Goal: Task Accomplishment & Management: Complete application form

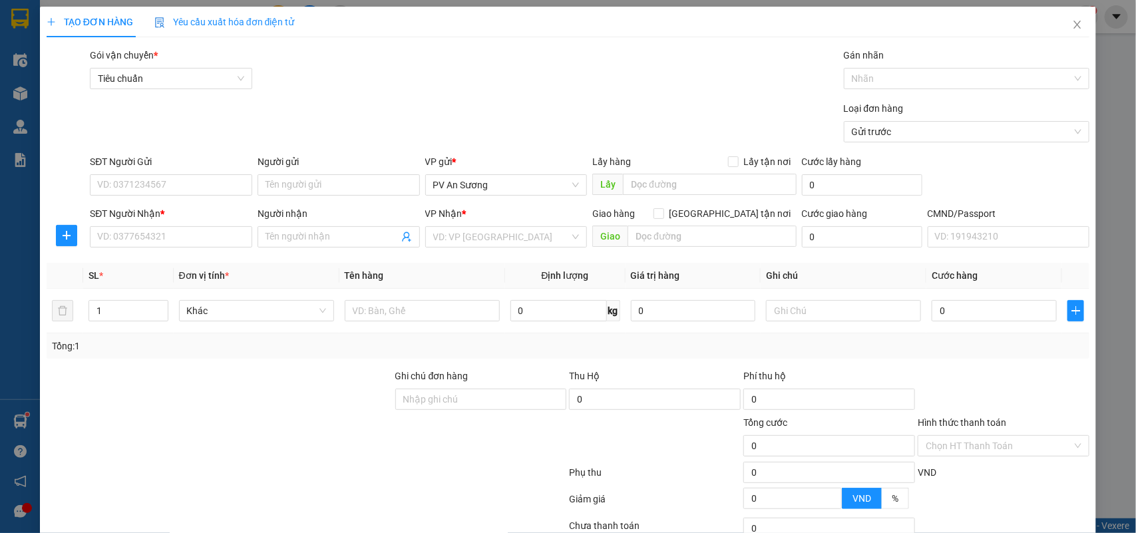
drag, startPoint x: 188, startPoint y: 185, endPoint x: 805, endPoint y: 147, distance: 618.0
click at [195, 184] on input "SĐT Người Gửi" at bounding box center [171, 184] width 162 height 21
type input "0817778322"
click at [170, 234] on input "SĐT Người Nhận *" at bounding box center [171, 236] width 162 height 21
type input "0886666944"
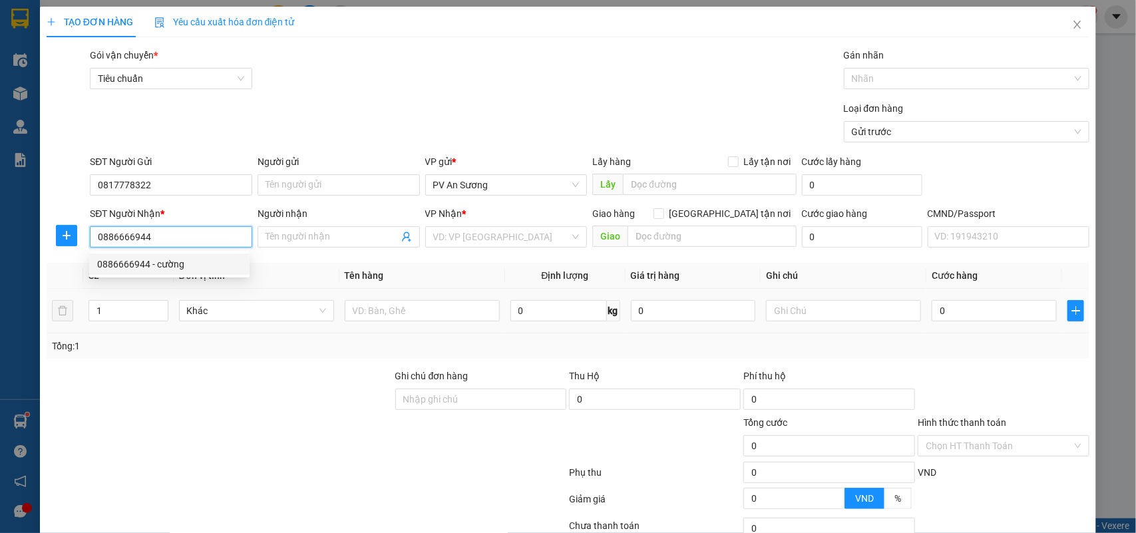
drag, startPoint x: 186, startPoint y: 263, endPoint x: 572, endPoint y: 324, distance: 390.8
click at [187, 264] on div "0886666944 - cường" at bounding box center [169, 264] width 144 height 15
type input "cường"
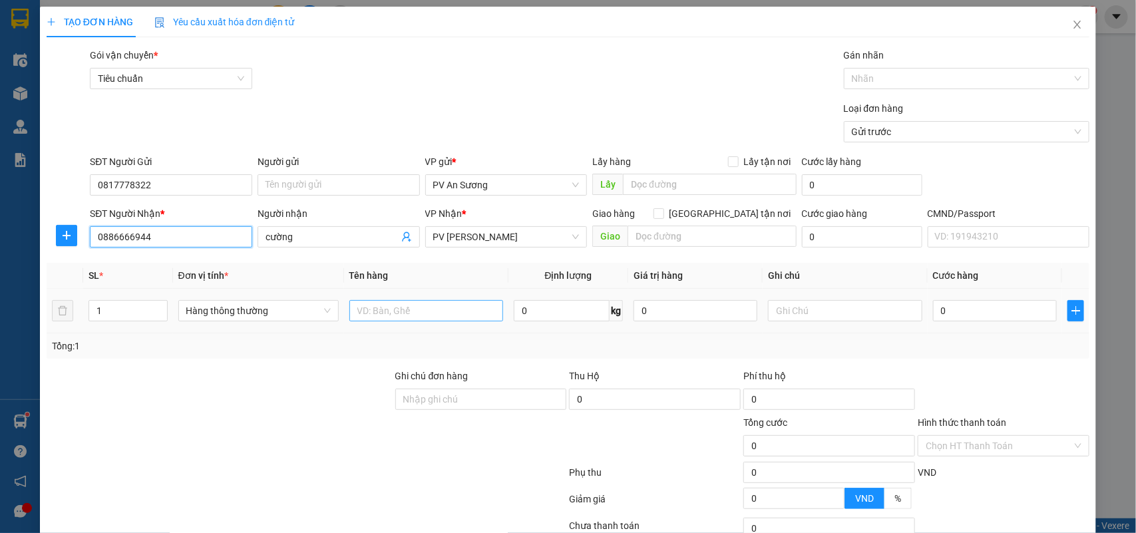
type input "0886666944"
click at [424, 308] on input "text" at bounding box center [426, 310] width 154 height 21
type input "lạnh"
type input "tx"
type input "1"
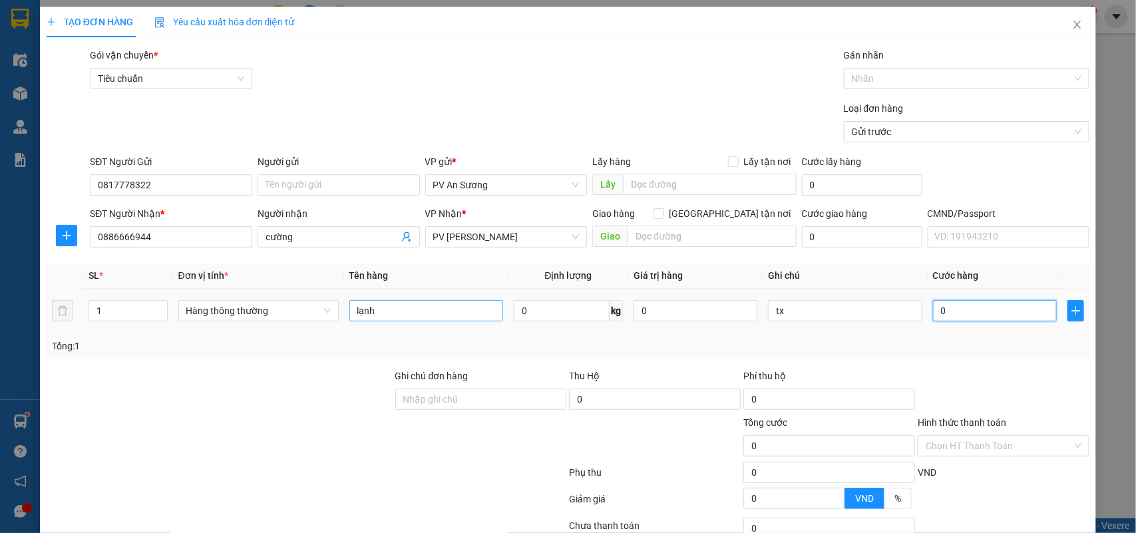
type input "1"
type input "12"
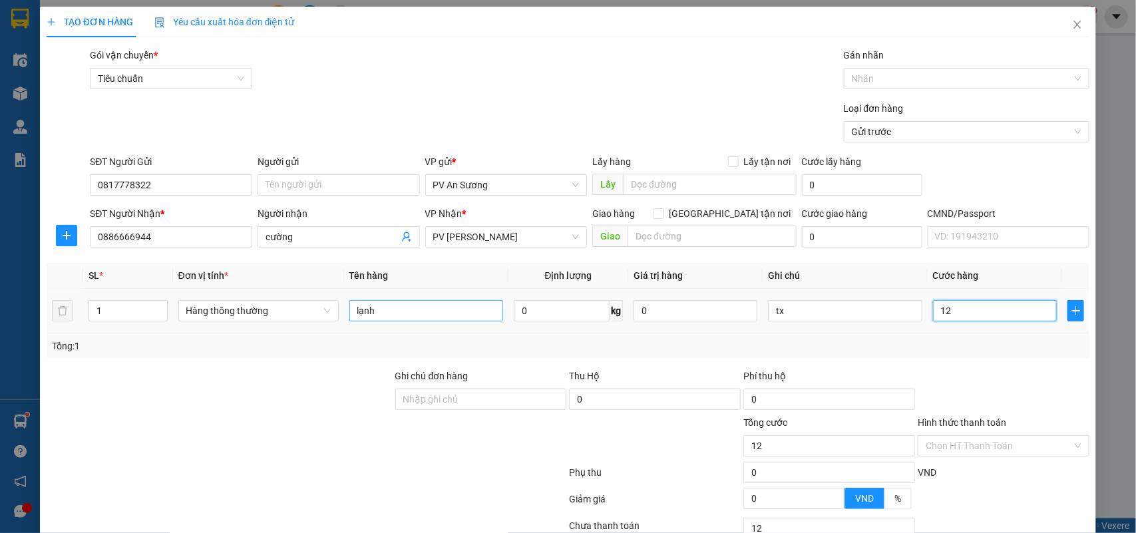
type input "120"
type input "1.200"
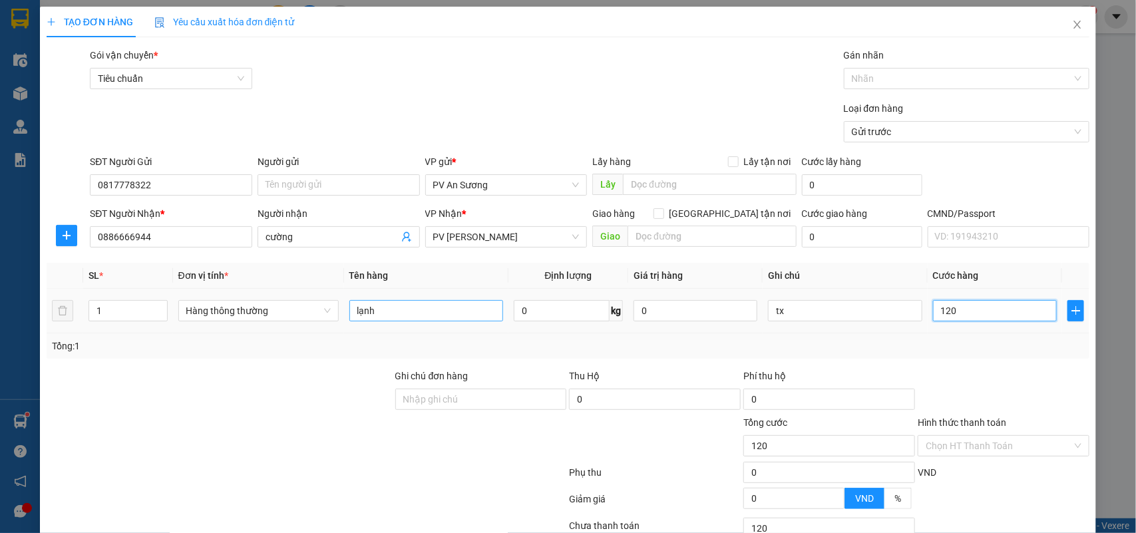
type input "1.200"
type input "12.000"
type input "120.000"
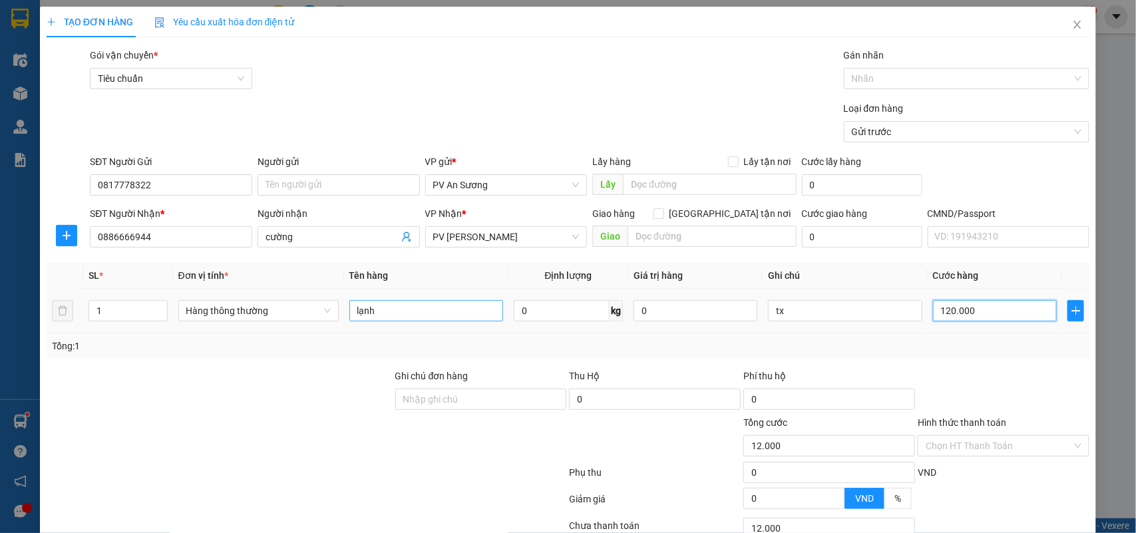
type input "120.000"
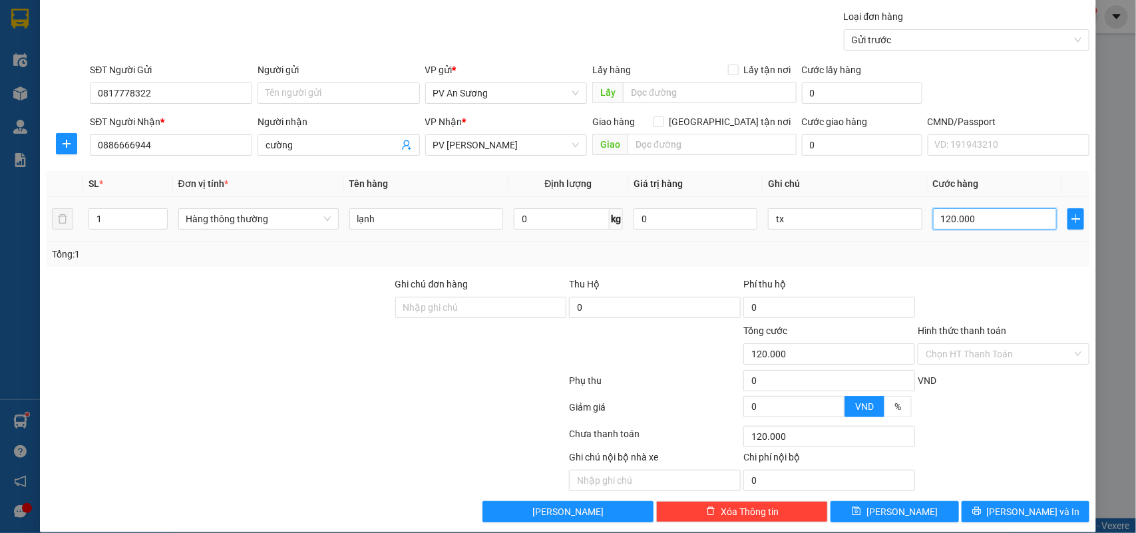
scroll to position [108, 0]
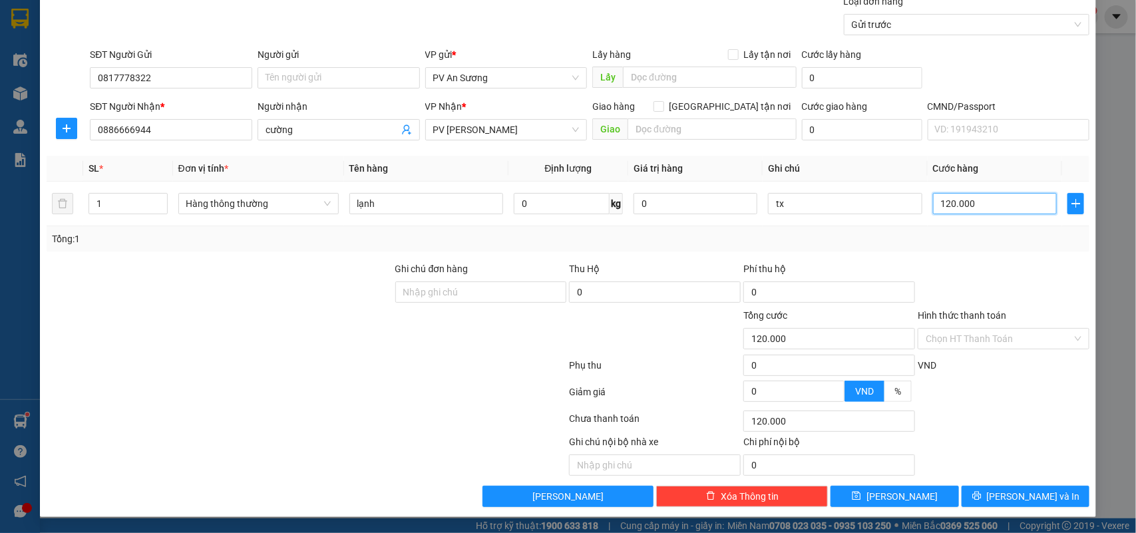
type input "120.000"
click at [1038, 494] on span "[PERSON_NAME] và In" at bounding box center [1033, 496] width 93 height 15
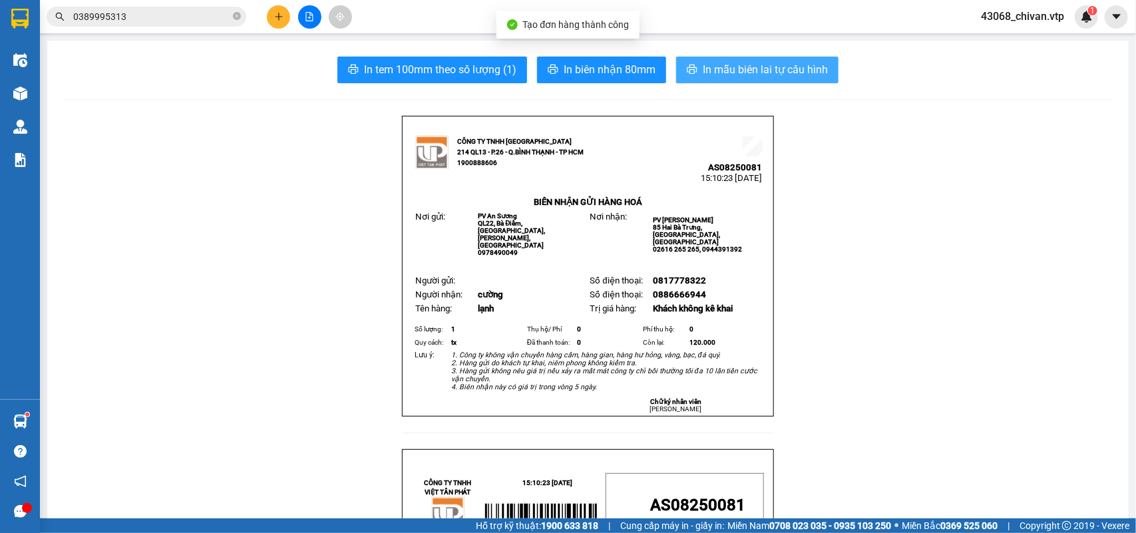
click at [743, 65] on span "In mẫu biên lai tự cấu hình" at bounding box center [765, 69] width 125 height 17
click at [284, 17] on button at bounding box center [278, 16] width 23 height 23
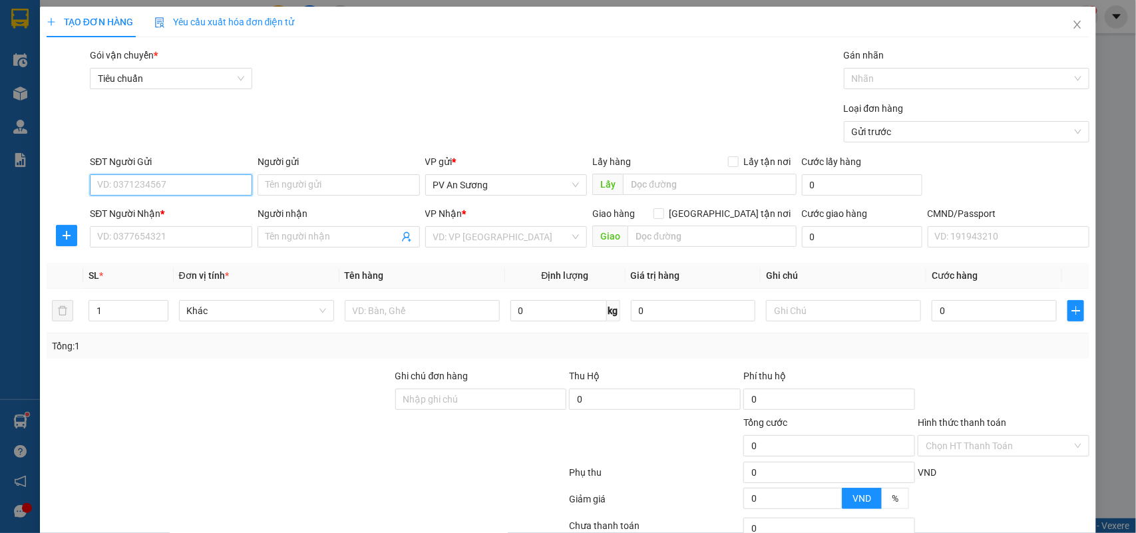
click at [180, 188] on input "SĐT Người Gửi" at bounding box center [171, 184] width 162 height 21
type input "0967658088"
click at [213, 228] on input "SĐT Người Nhận *" at bounding box center [171, 236] width 162 height 21
type input "0395915108"
click at [301, 234] on input "Người nhận" at bounding box center [331, 237] width 133 height 15
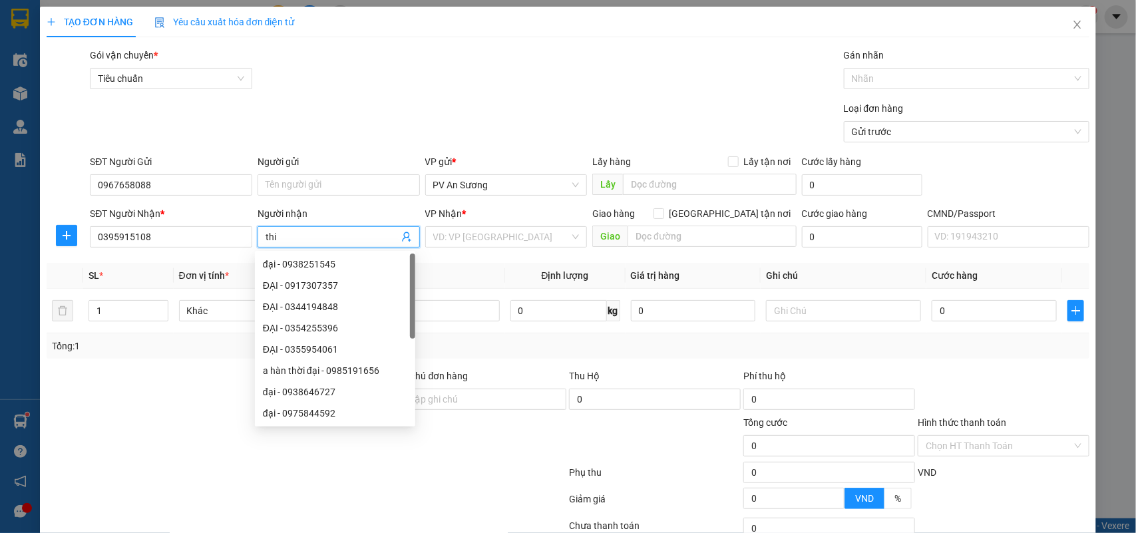
type input "thi"
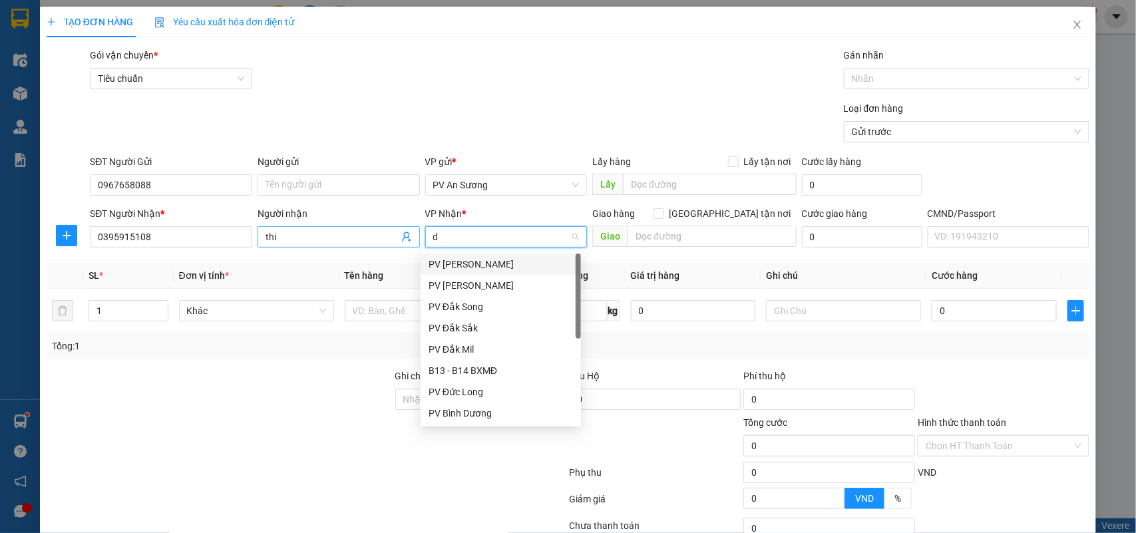
type input "dx"
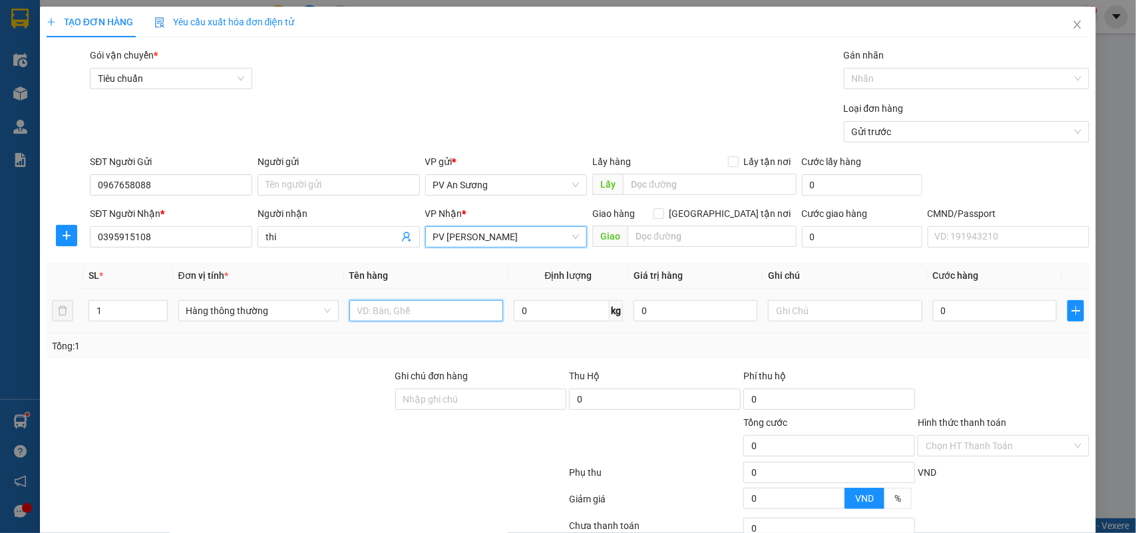
click at [413, 318] on input "text" at bounding box center [426, 310] width 154 height 21
type input "h"
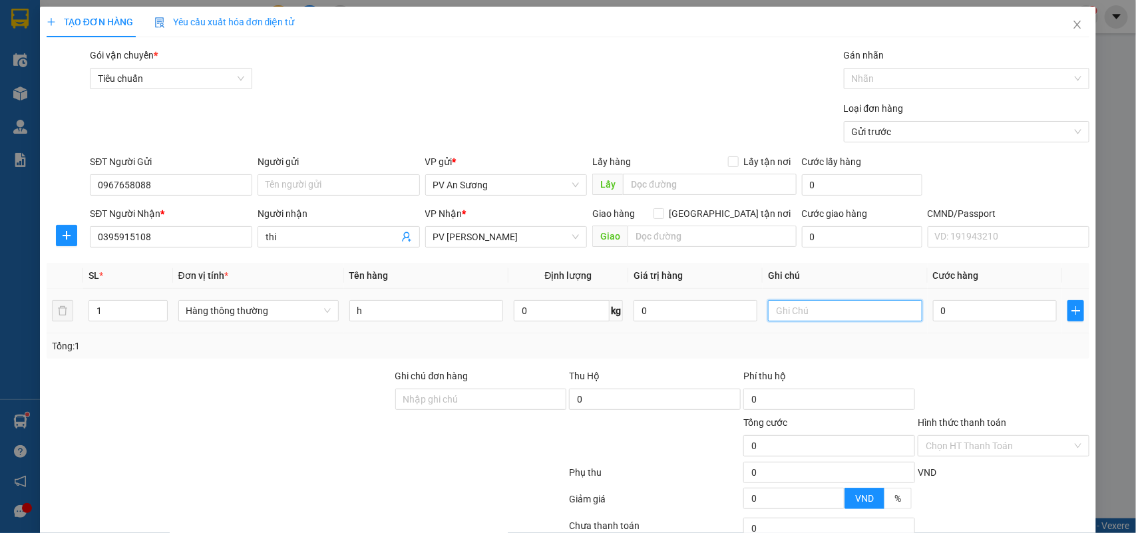
click at [847, 314] on input "text" at bounding box center [845, 310] width 154 height 21
type input "3"
type input "h"
type input "63"
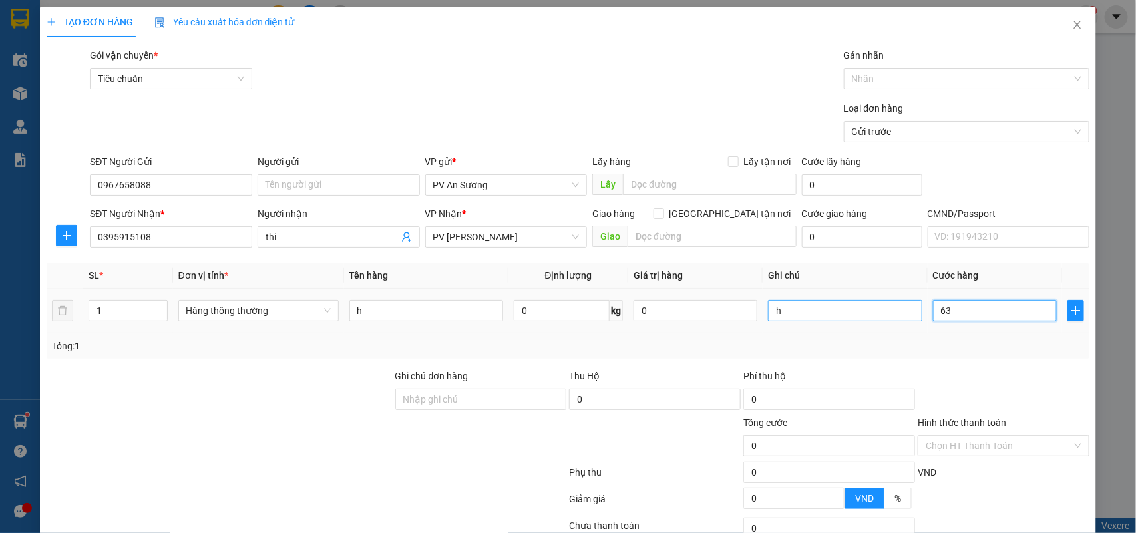
type input "63"
type input "630"
type input "6.300"
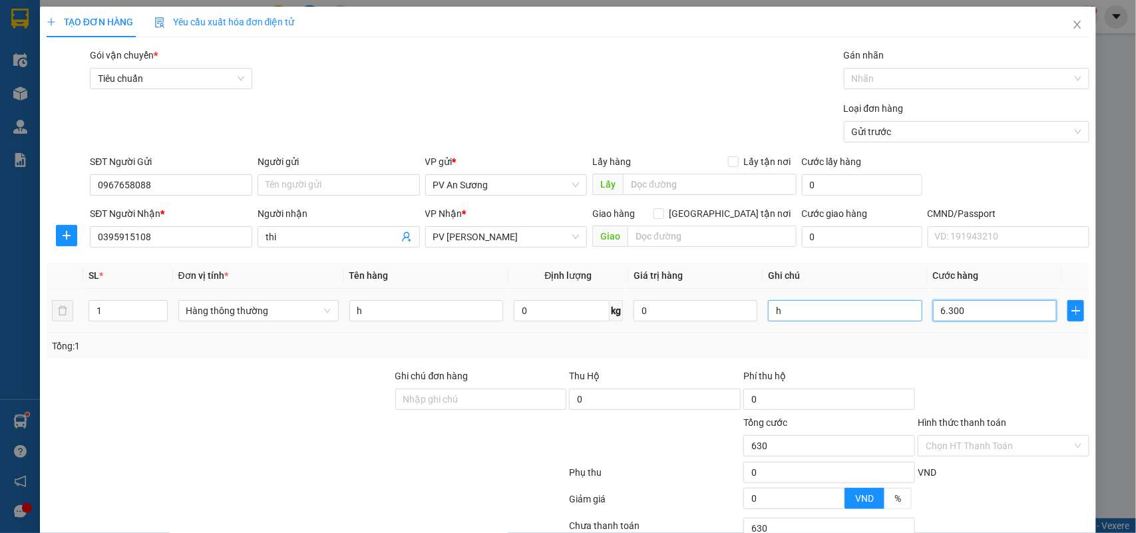
type input "6.300"
type input "63.000"
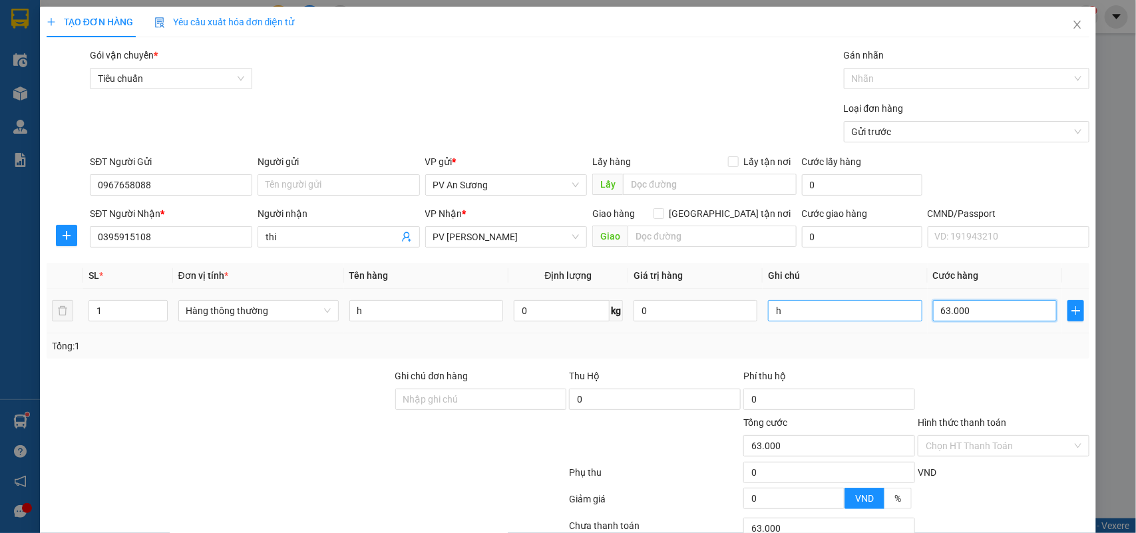
type input "3"
type input "30"
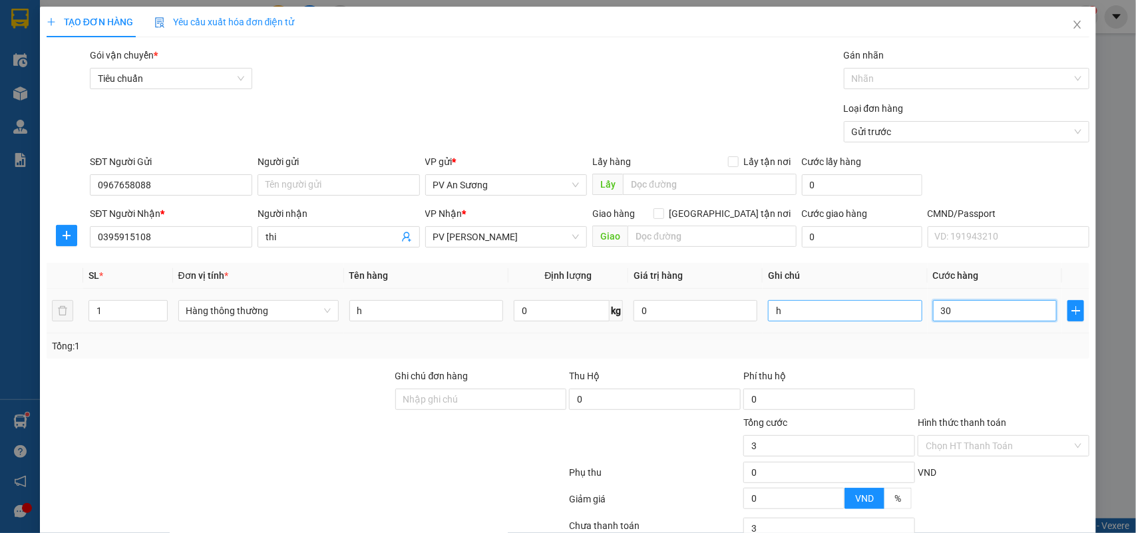
type input "30"
type input "300"
type input "3.000"
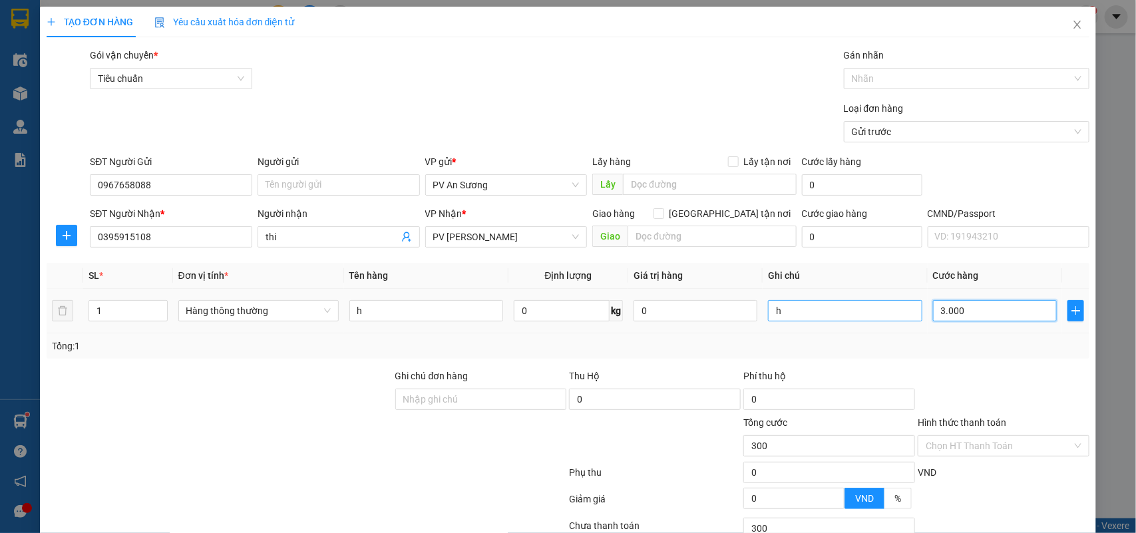
type input "3.000"
type input "30.000"
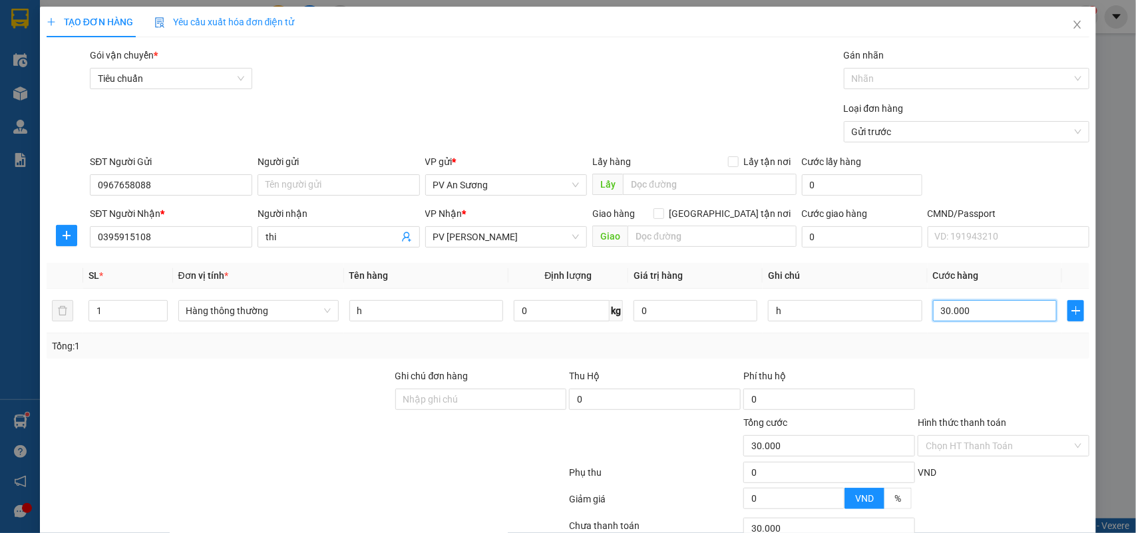
scroll to position [108, 0]
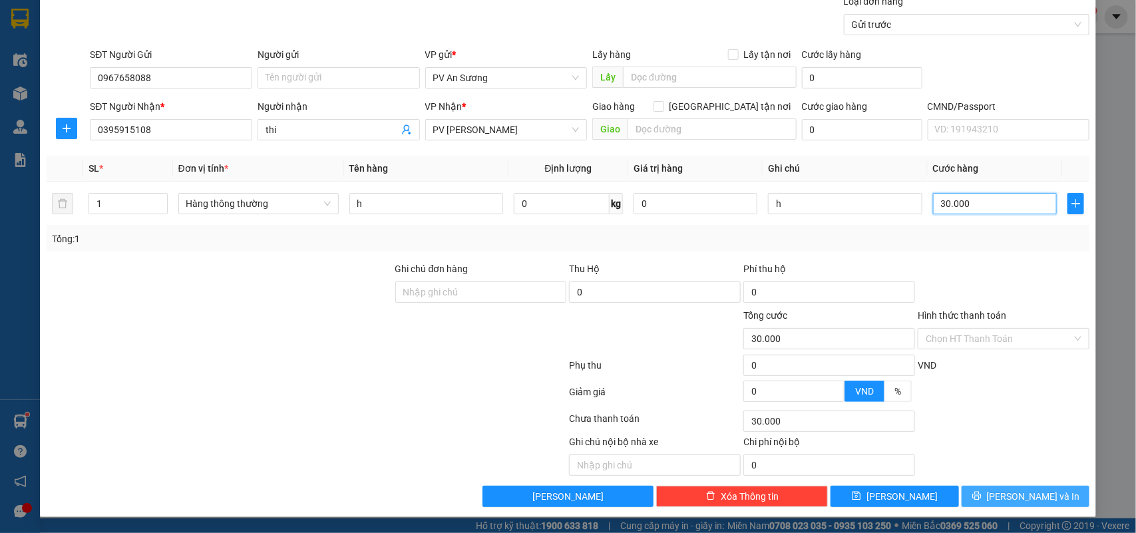
type input "30.000"
click at [1020, 488] on button "[PERSON_NAME] và In" at bounding box center [1026, 496] width 128 height 21
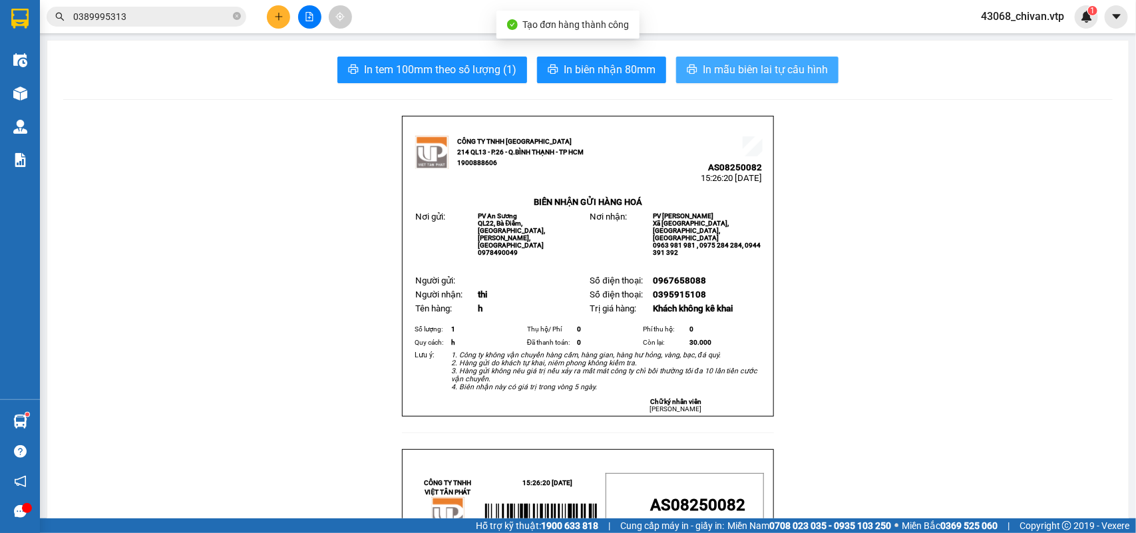
click at [757, 62] on span "In mẫu biên lai tự cấu hình" at bounding box center [765, 69] width 125 height 17
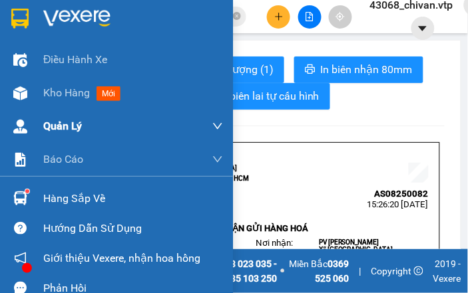
click at [11, 88] on div at bounding box center [20, 93] width 23 height 23
